Goal: Information Seeking & Learning: Learn about a topic

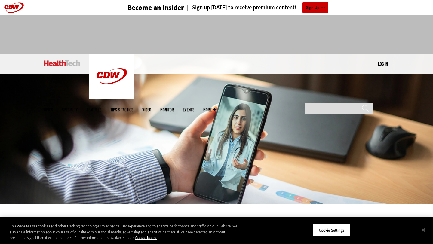
click at [153, 82] on img at bounding box center [216, 129] width 433 height 150
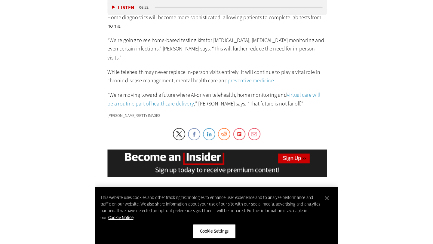
scroll to position [1028, 0]
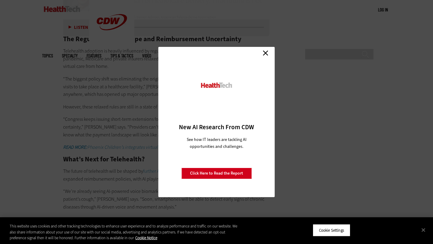
click at [265, 53] on link "Close" at bounding box center [265, 52] width 9 height 9
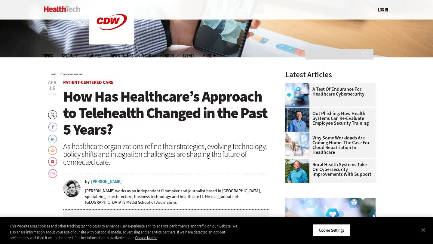
scroll to position [166, 0]
